Goal: Task Accomplishment & Management: Use online tool/utility

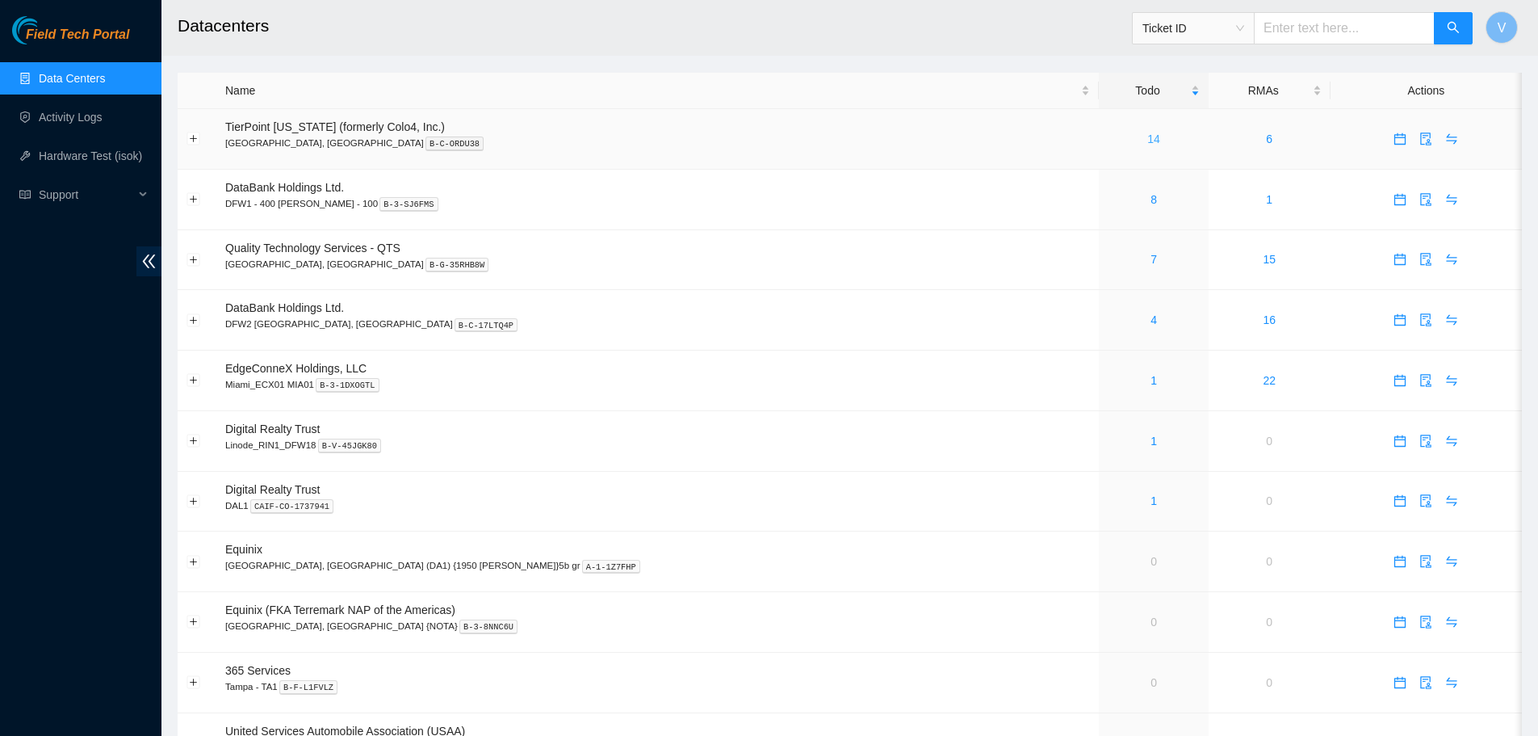
click at [1148, 139] on link "14" at bounding box center [1154, 138] width 13 height 13
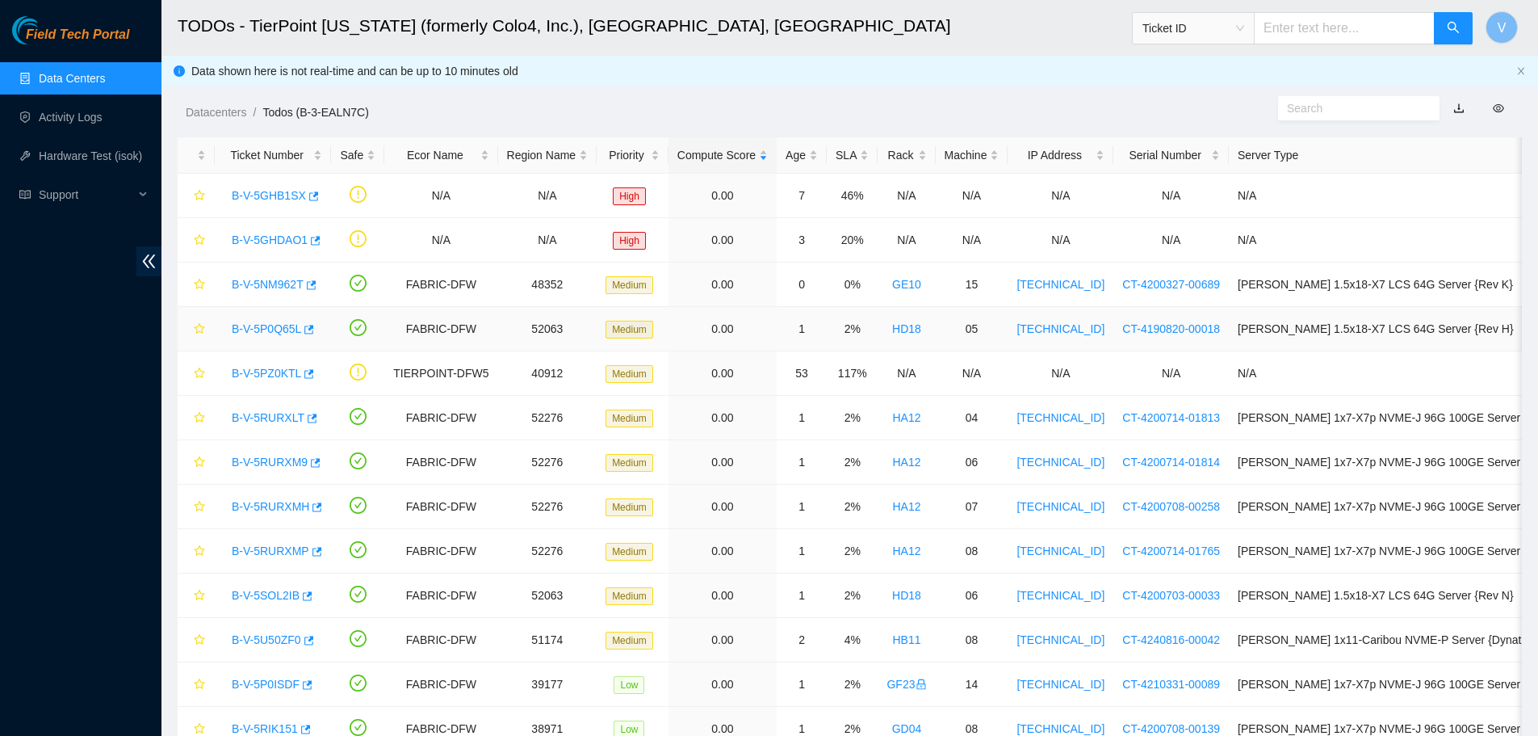
click at [266, 330] on link "B-V-5P0Q65L" at bounding box center [266, 328] width 69 height 13
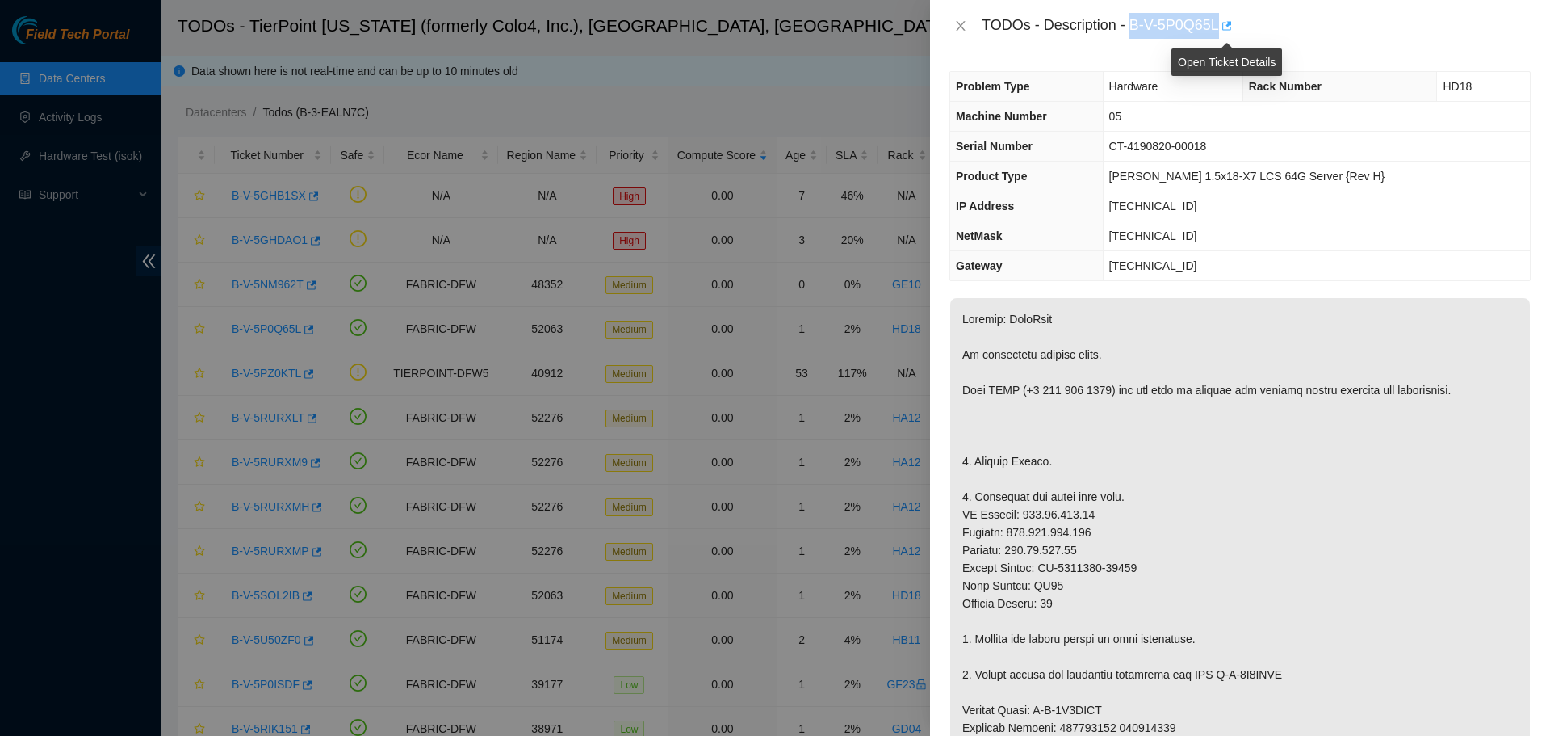
drag, startPoint x: 1135, startPoint y: 25, endPoint x: 1226, endPoint y: 19, distance: 91.4
click at [1226, 19] on div "TODOs - Description - B-V-5P0Q65L" at bounding box center [1256, 26] width 549 height 26
copy div "B-V-5P0Q65L"
click at [959, 23] on icon "close" at bounding box center [960, 26] width 9 height 10
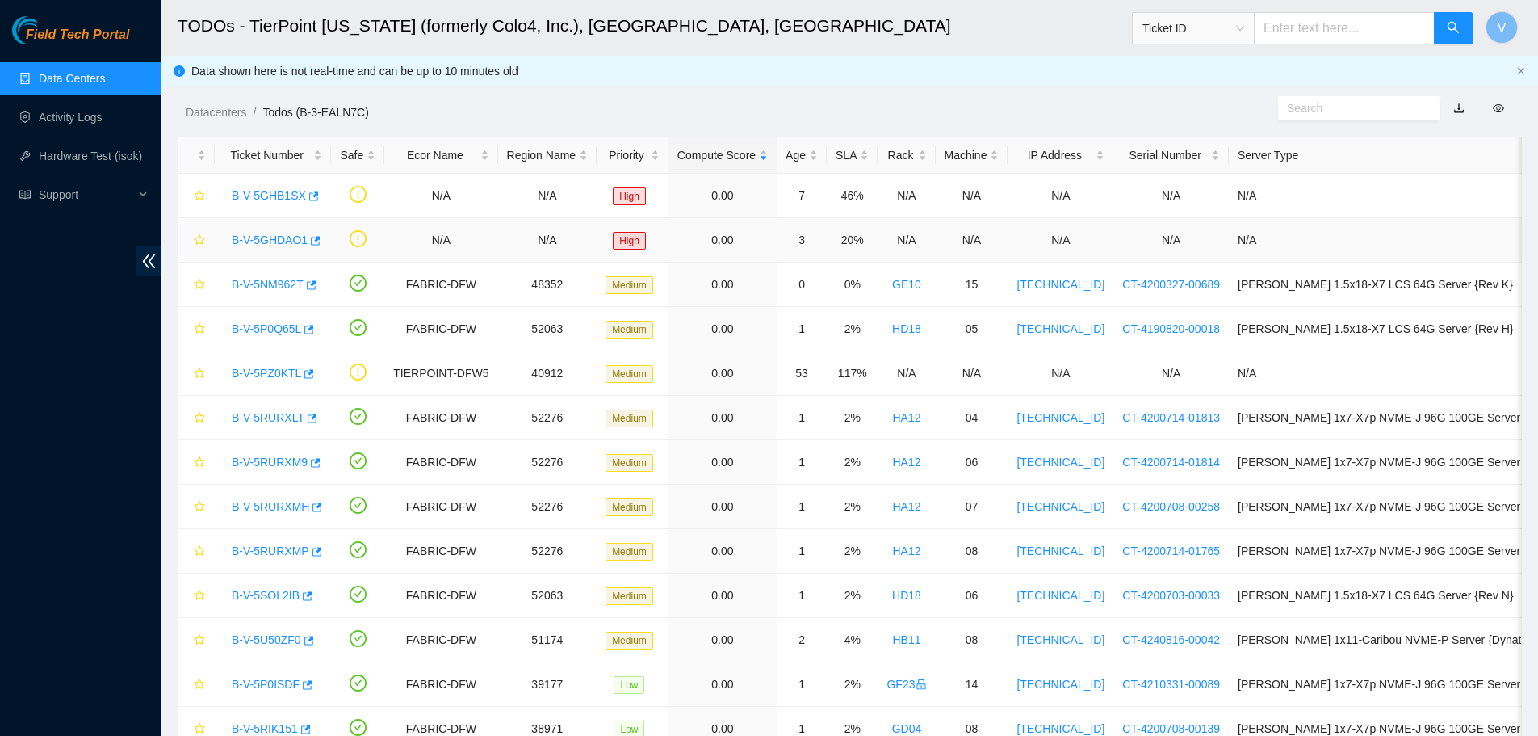
click at [260, 241] on link "B-V-5GHDAO1" at bounding box center [270, 239] width 76 height 13
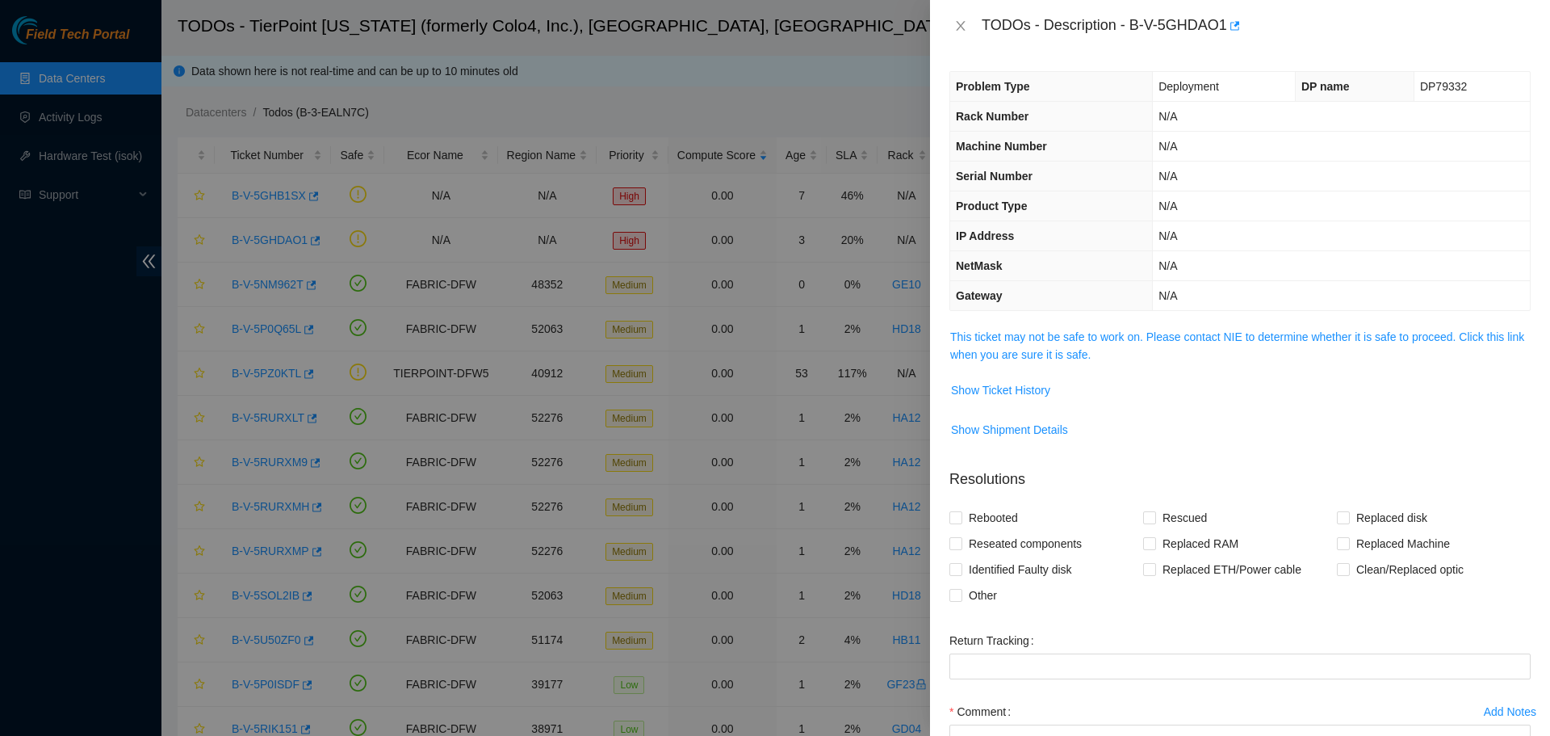
click at [1067, 345] on span "This ticket may not be safe to work on. Please contact NIE to determine whether…" at bounding box center [1240, 346] width 580 height 36
click at [1064, 338] on link "This ticket may not be safe to work on. Please contact NIE to determine whether…" at bounding box center [1237, 345] width 574 height 31
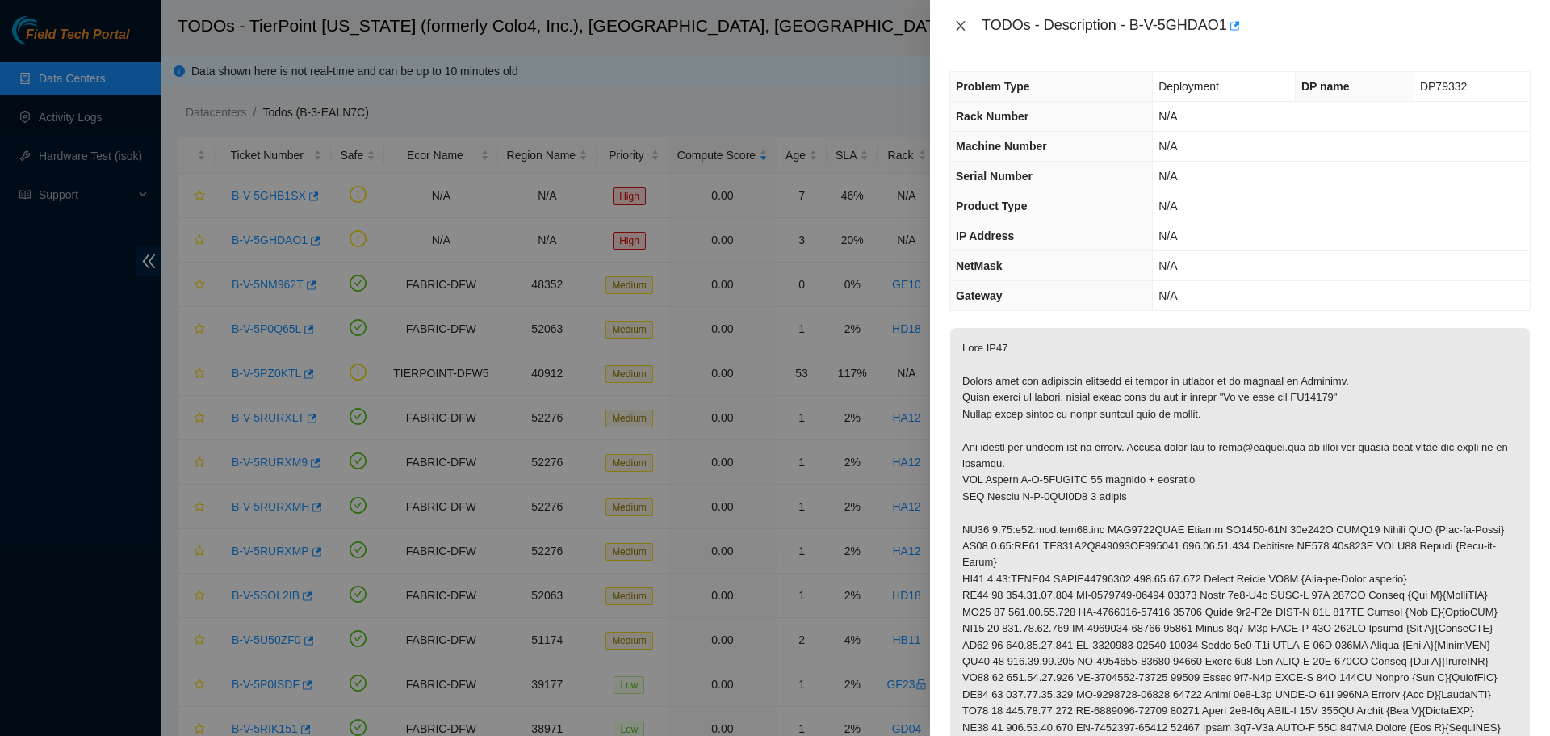
click at [968, 26] on button "Close" at bounding box center [961, 26] width 23 height 15
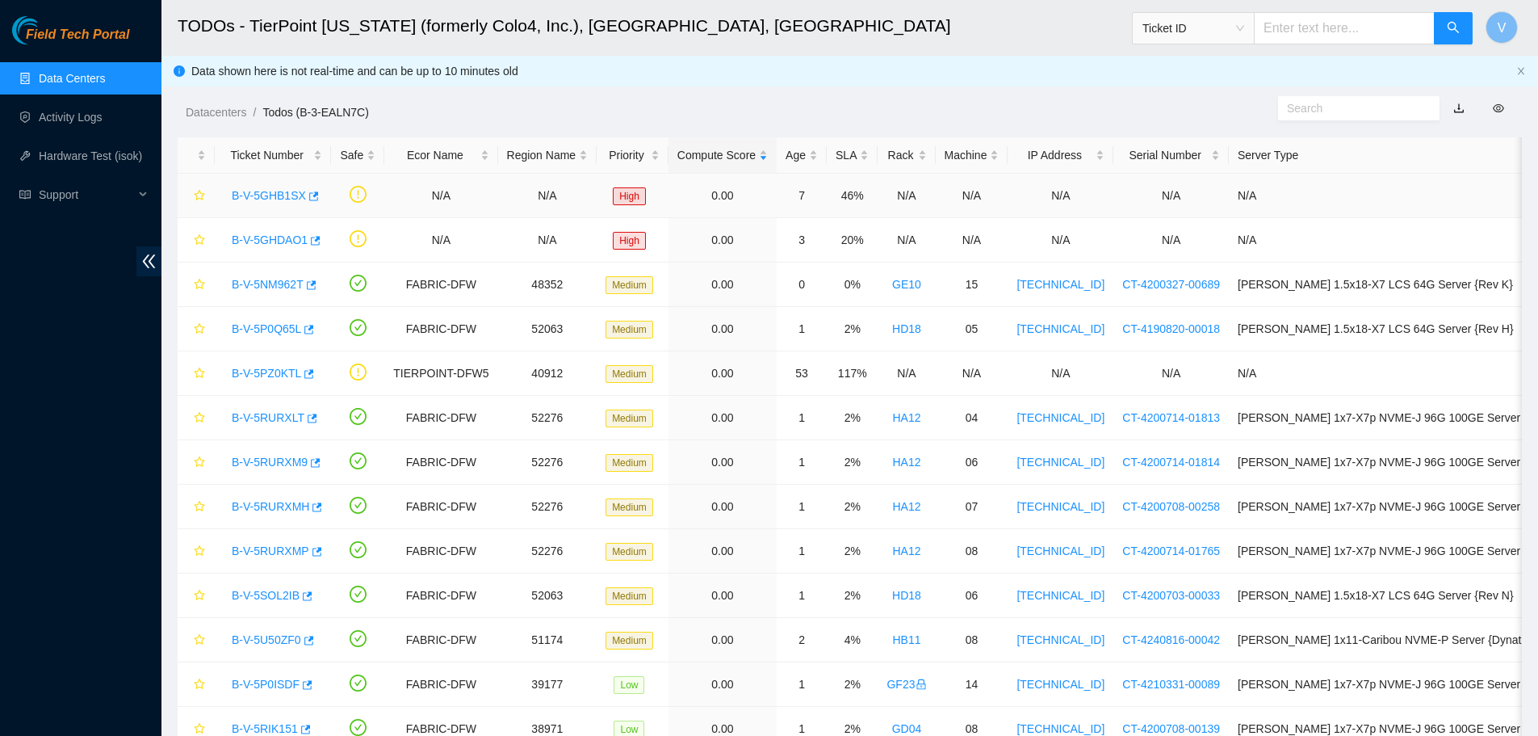
click at [274, 197] on link "B-V-5GHB1SX" at bounding box center [269, 195] width 74 height 13
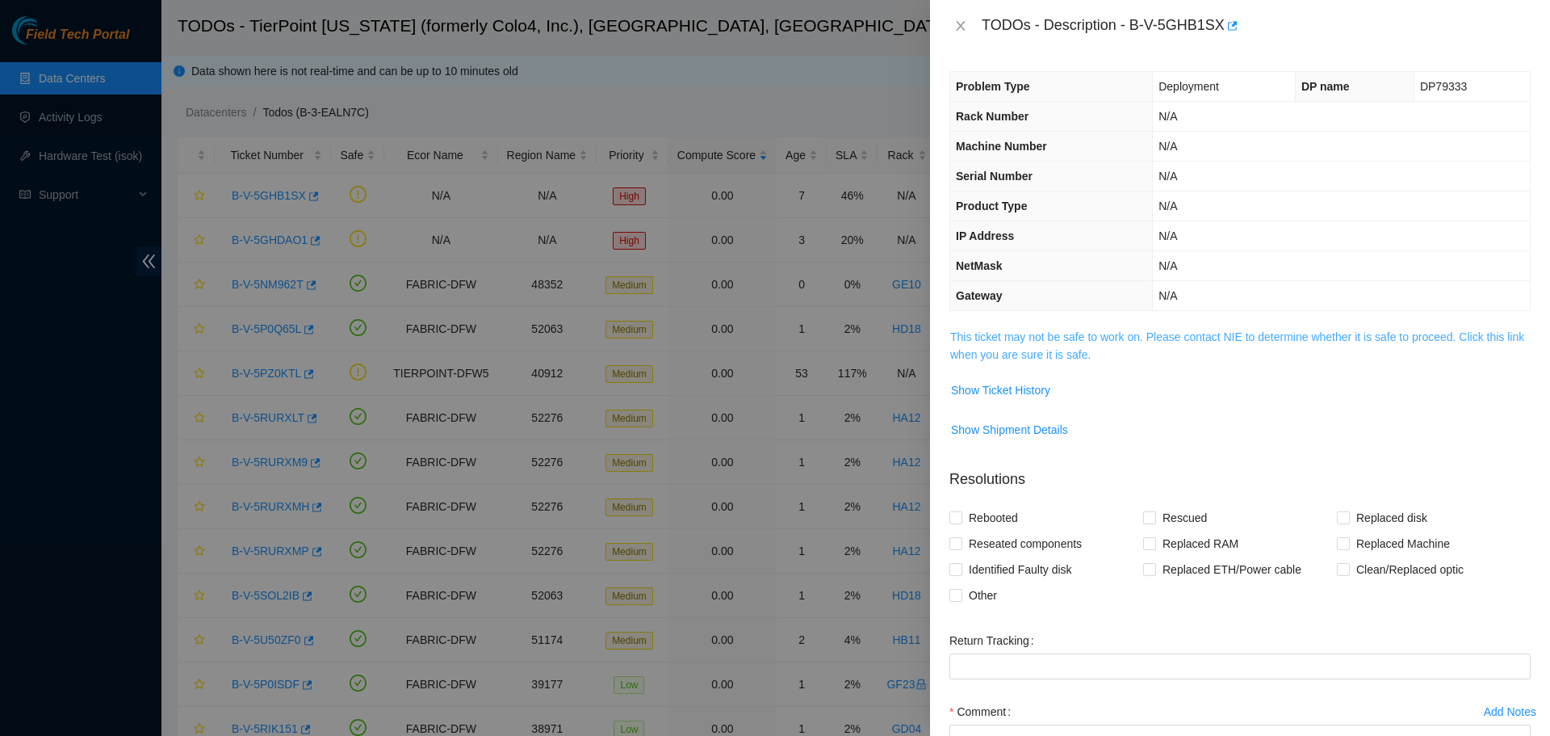
click at [1026, 341] on link "This ticket may not be safe to work on. Please contact NIE to determine whether…" at bounding box center [1237, 345] width 574 height 31
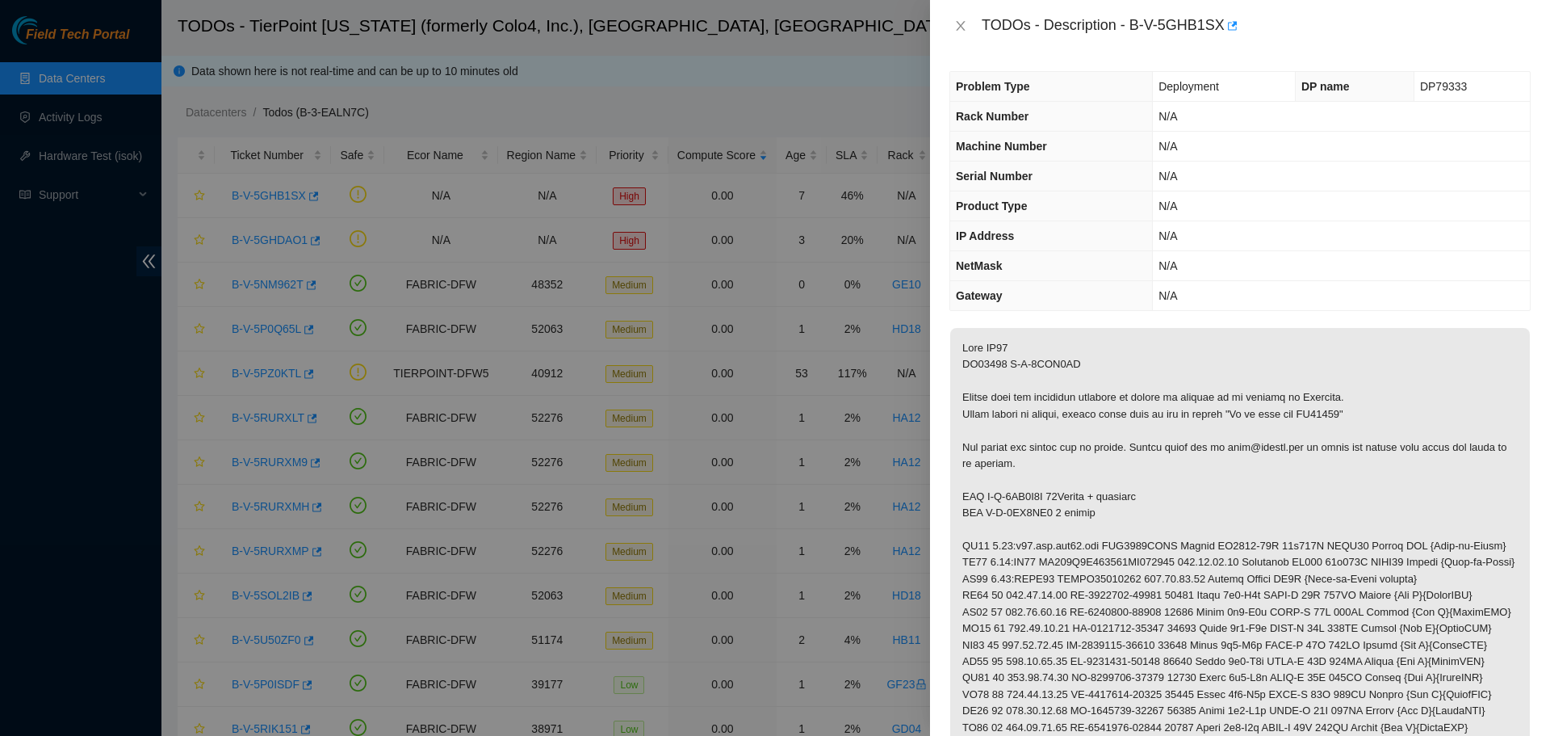
click at [404, 258] on div at bounding box center [775, 368] width 1550 height 736
click at [955, 29] on icon "close" at bounding box center [961, 25] width 13 height 13
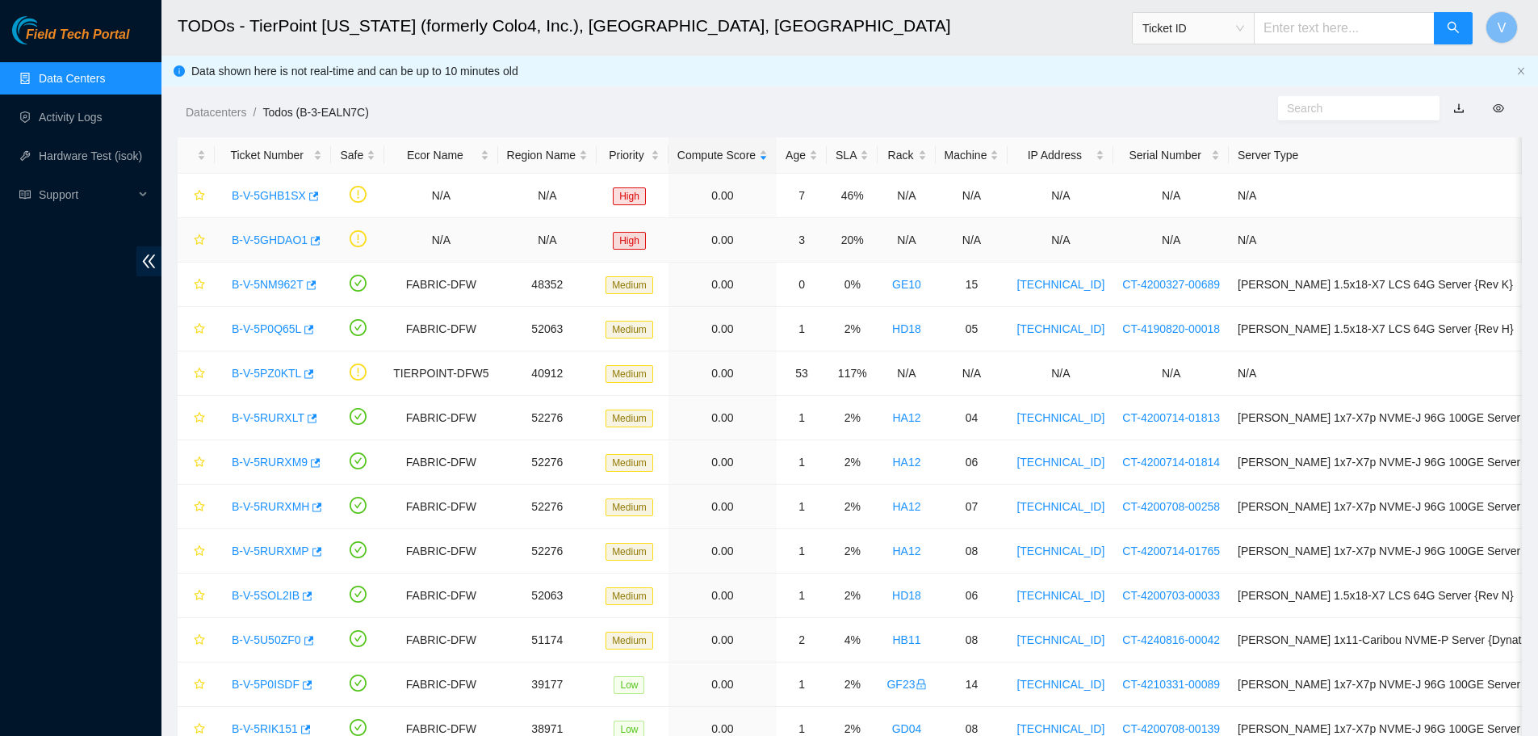
click at [286, 238] on link "B-V-5GHDAO1" at bounding box center [270, 239] width 76 height 13
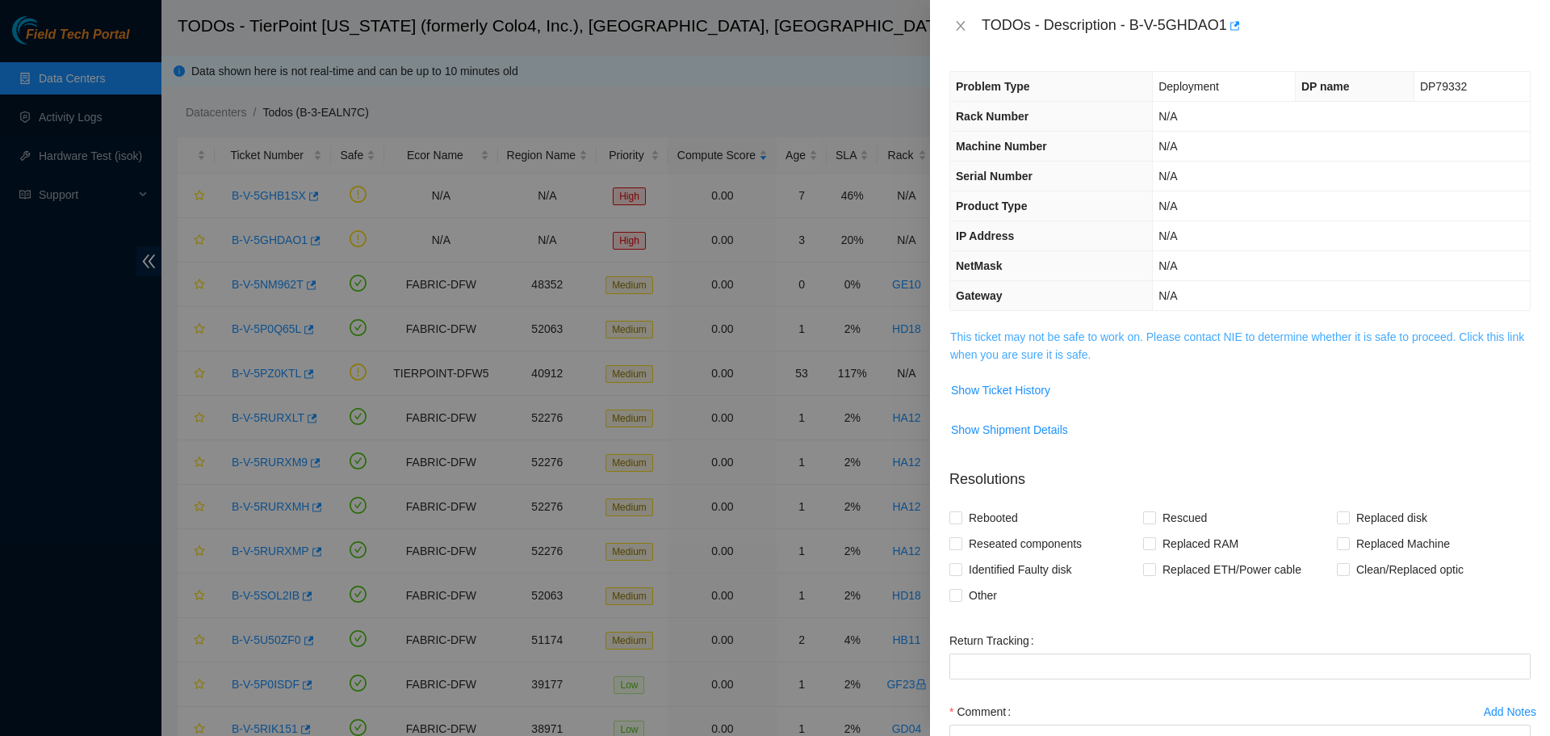
click at [1018, 337] on link "This ticket may not be safe to work on. Please contact NIE to determine whether…" at bounding box center [1237, 345] width 574 height 31
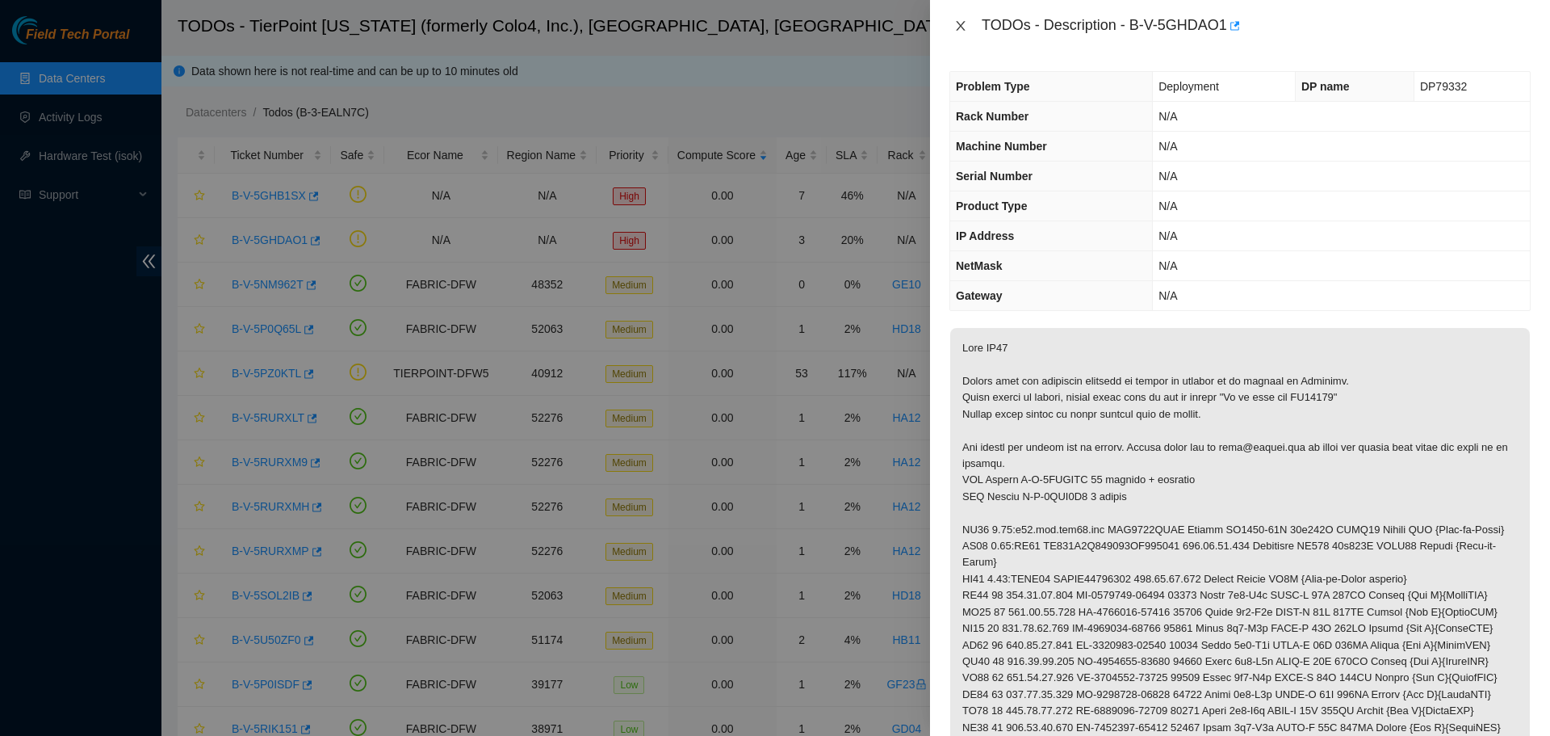
click at [963, 28] on icon "close" at bounding box center [960, 26] width 9 height 10
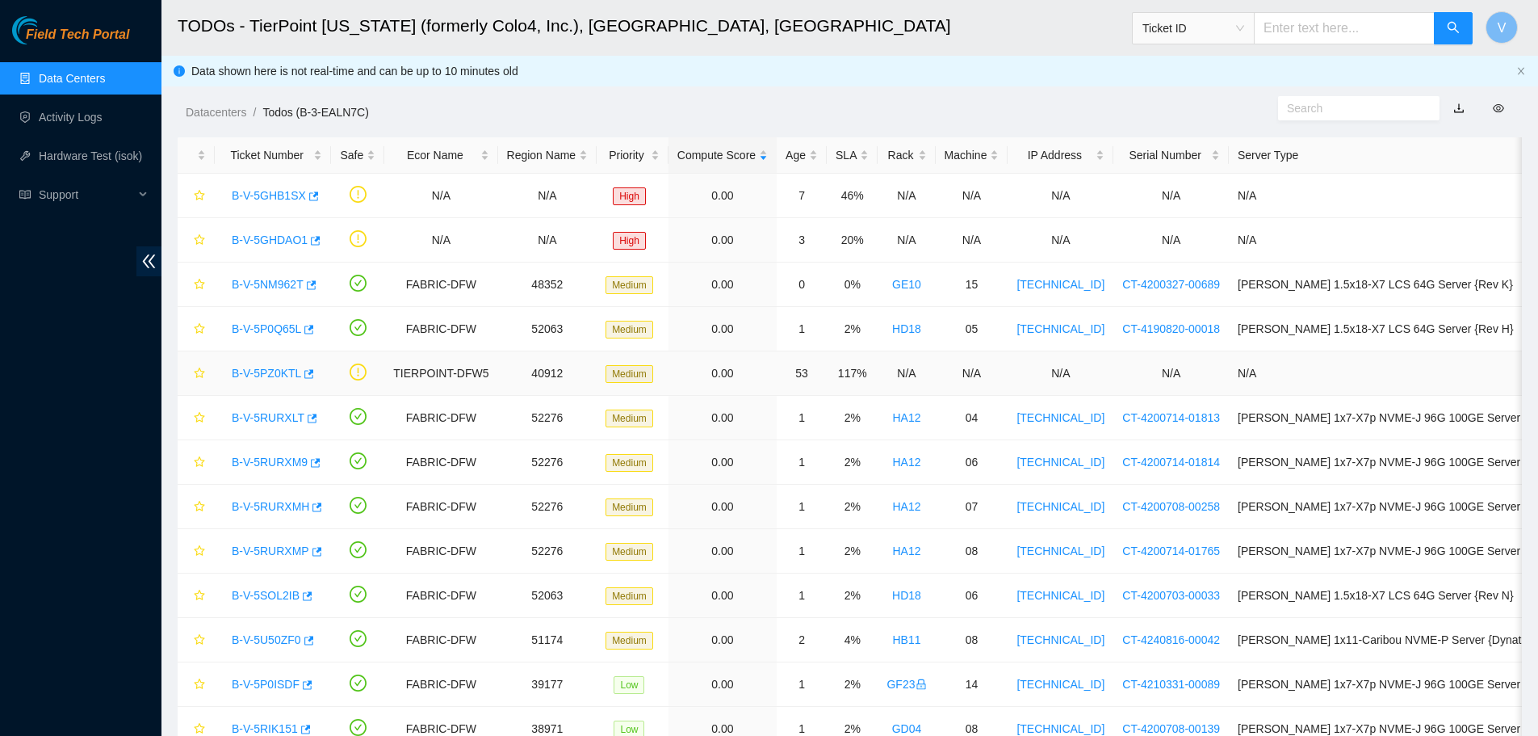
click at [266, 377] on link "B-V-5PZ0KTL" at bounding box center [266, 373] width 69 height 13
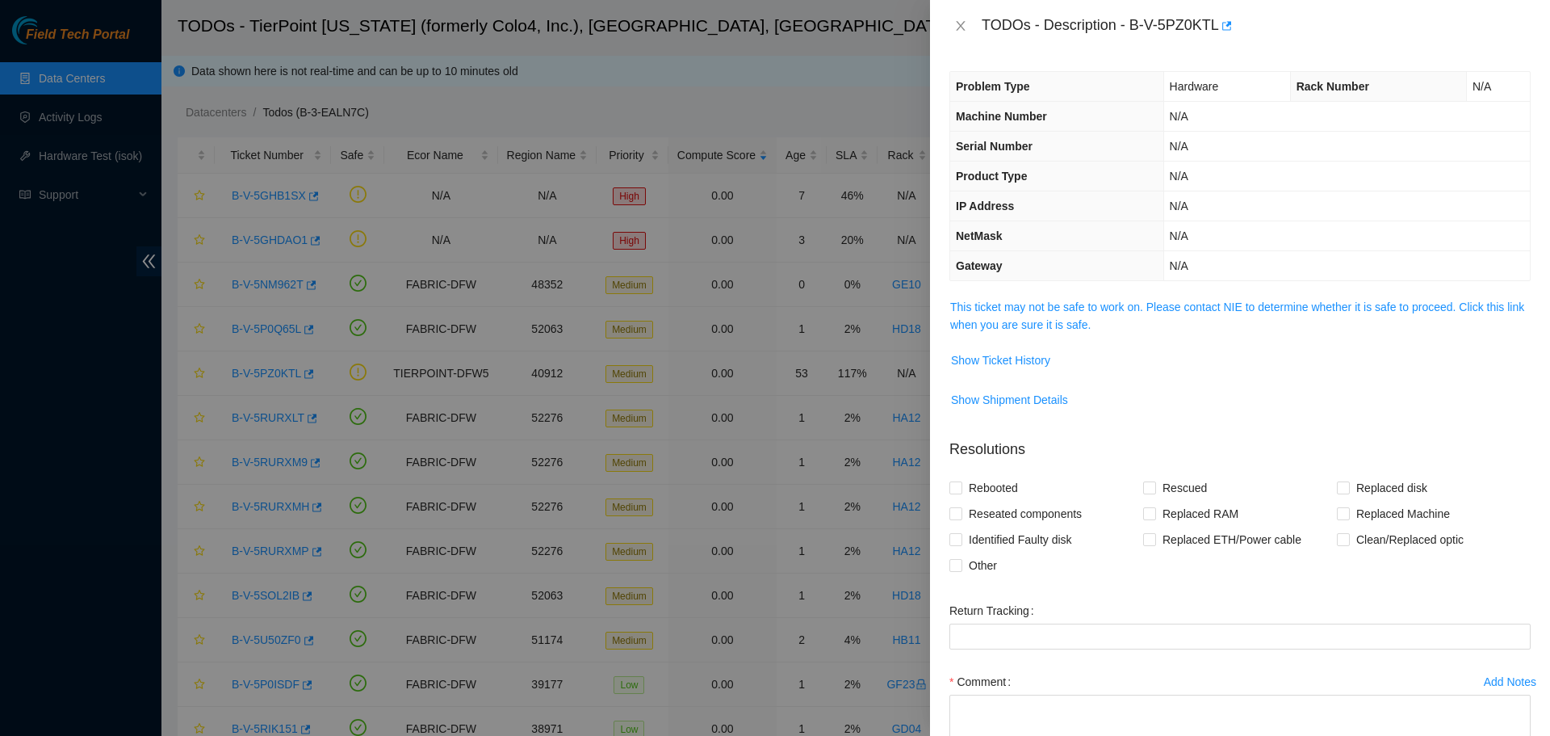
click at [1008, 316] on span "This ticket may not be safe to work on. Please contact NIE to determine whether…" at bounding box center [1240, 316] width 580 height 36
click at [1010, 308] on link "This ticket may not be safe to work on. Please contact NIE to determine whether…" at bounding box center [1237, 315] width 574 height 31
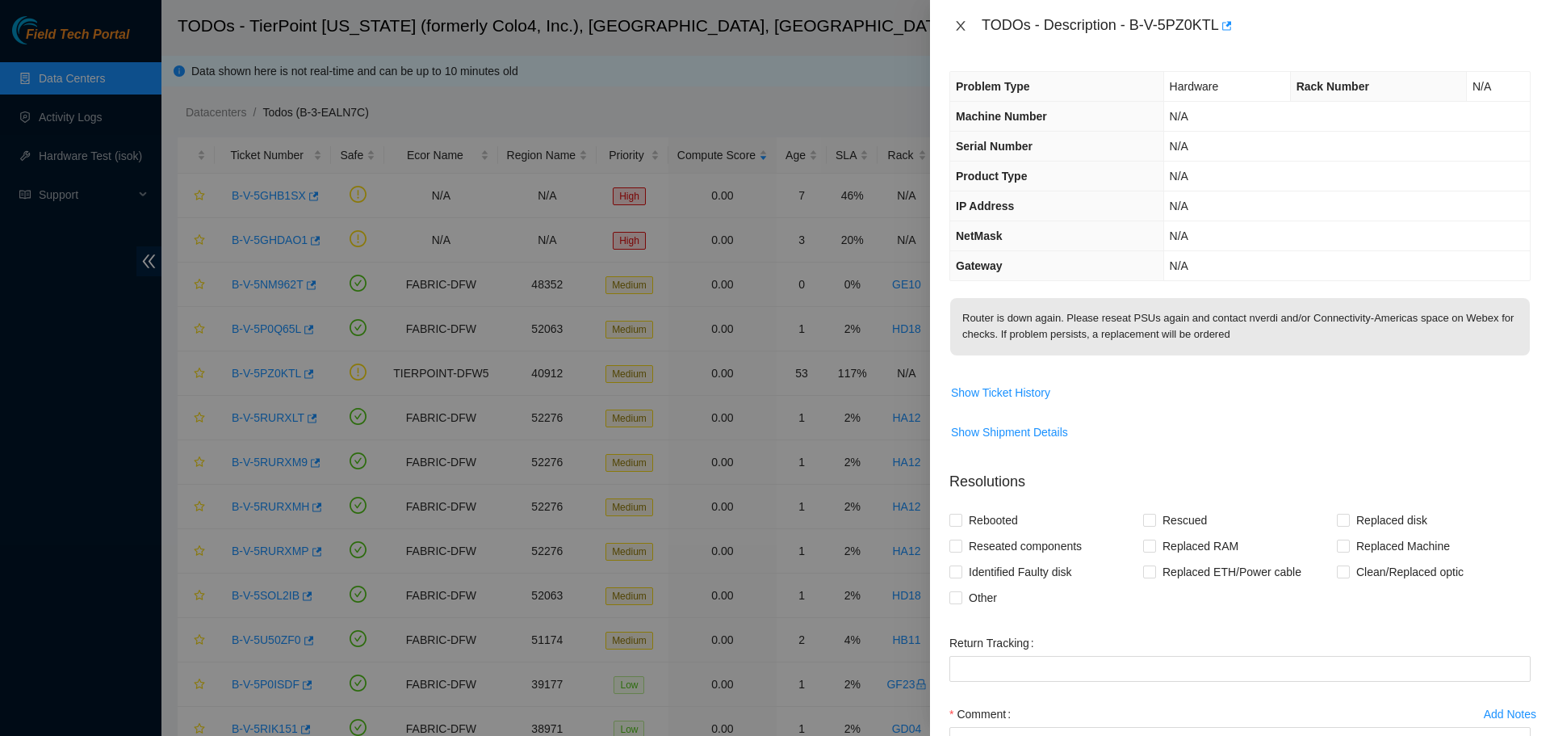
click at [959, 27] on icon "close" at bounding box center [960, 26] width 9 height 10
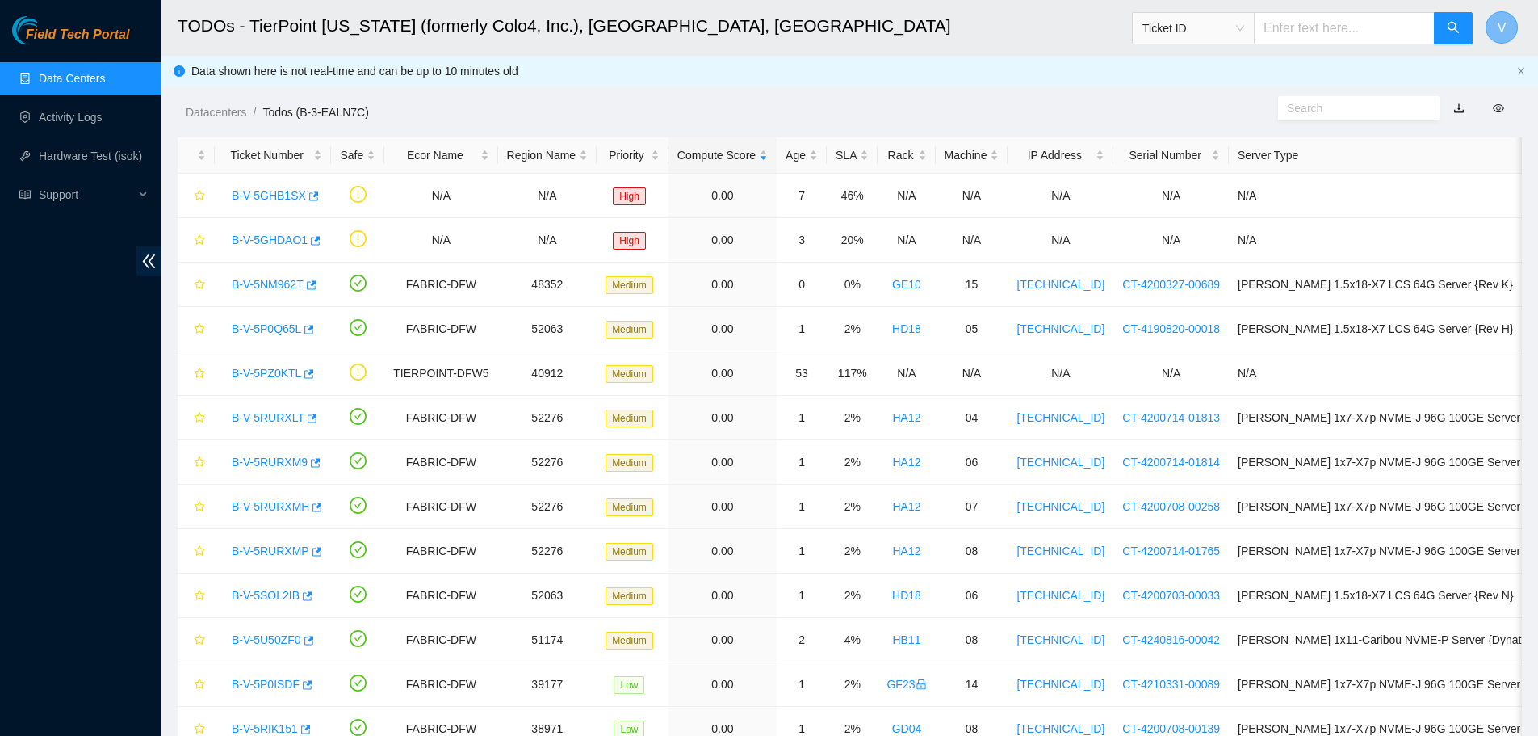
click at [1510, 29] on button "V" at bounding box center [1502, 27] width 32 height 32
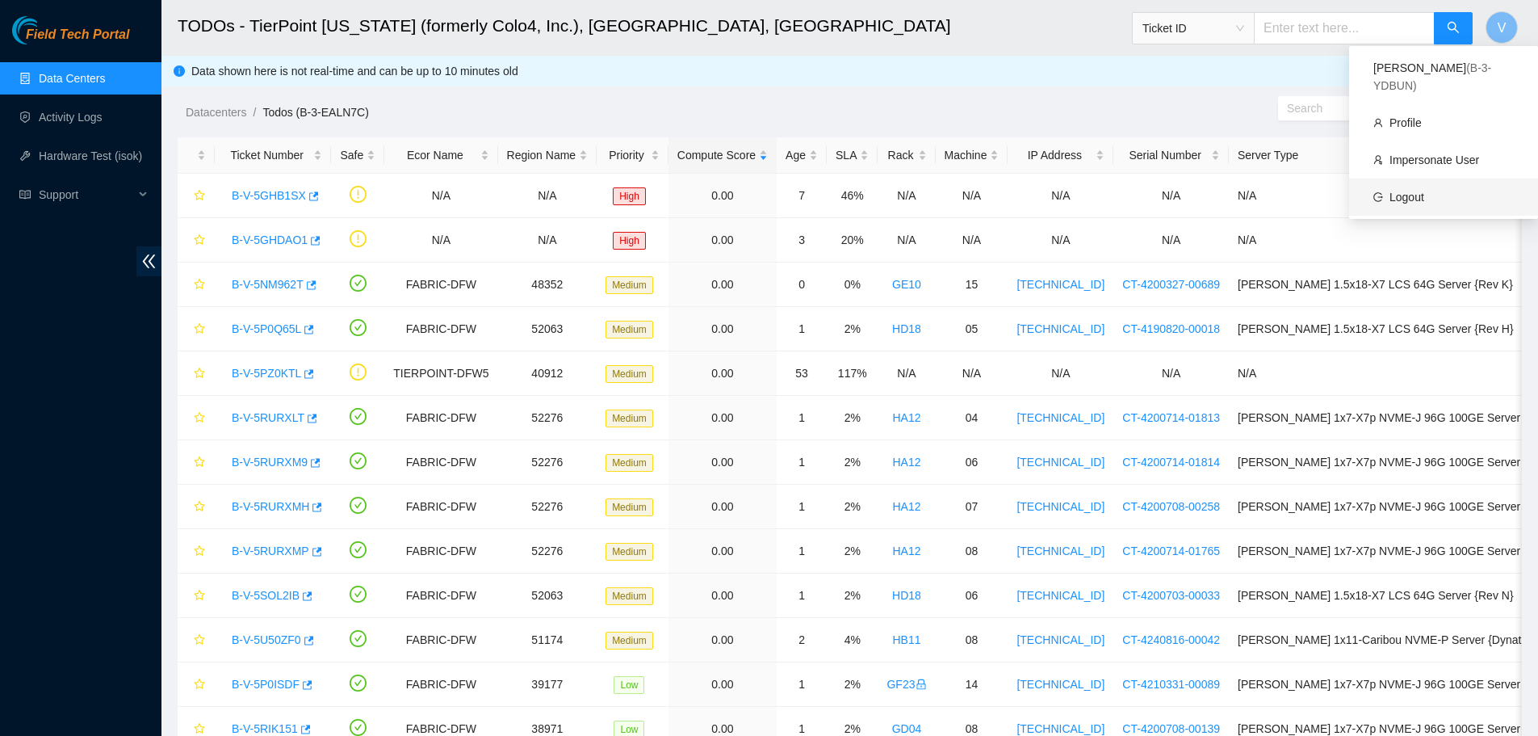
click at [1425, 191] on link "Logout" at bounding box center [1407, 197] width 35 height 13
